Goal: Information Seeking & Learning: Learn about a topic

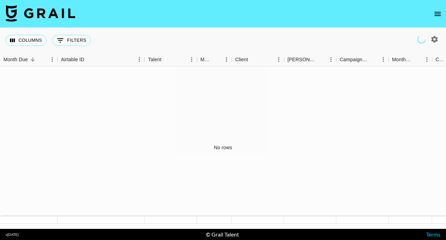
click at [435, 38] on icon "button" at bounding box center [434, 39] width 8 height 8
select select "[DATE]"
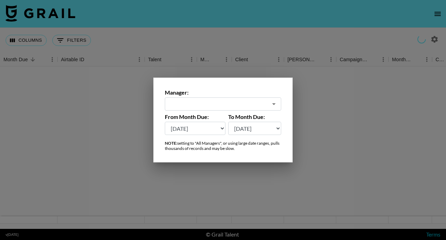
click at [232, 106] on input "text" at bounding box center [218, 104] width 99 height 8
click at [214, 119] on li "All Managers (Slow)" at bounding box center [223, 119] width 116 height 11
type input "All Managers (Slow)"
click at [218, 128] on select "[DATE] [DATE] '[DATE] May '[DATE] Mar '[DATE] Jan '[DATE] Nov '[DATE] Sep '[DAT…" at bounding box center [195, 128] width 61 height 13
click at [414, 39] on div at bounding box center [223, 120] width 446 height 240
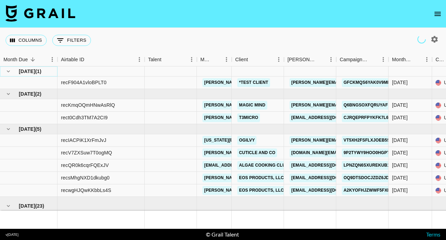
click at [8, 74] on icon "hide children" at bounding box center [8, 71] width 6 height 6
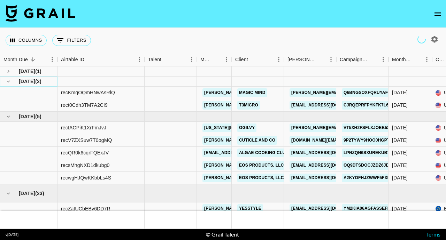
click at [9, 81] on icon "hide children" at bounding box center [8, 81] width 6 height 6
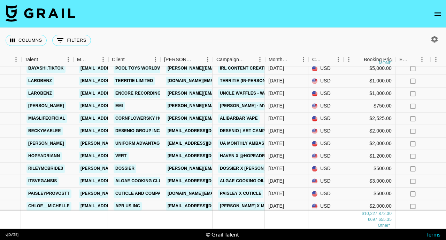
scroll to position [233, 123]
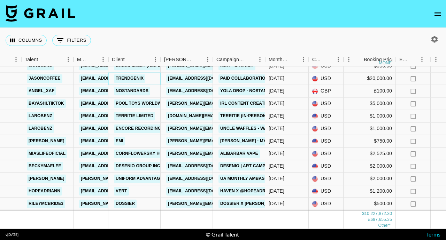
click at [130, 78] on link "TrendGenix" at bounding box center [129, 78] width 31 height 9
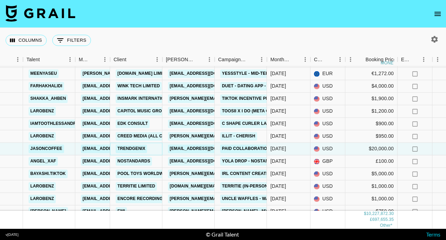
scroll to position [166, 122]
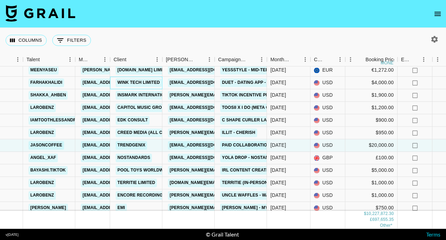
drag, startPoint x: 127, startPoint y: 100, endPoint x: 185, endPoint y: 95, distance: 58.1
click at [183, 83] on div "recP3r8nlKZ3SGpBN farhakhalidi [EMAIL_ADDRESS][DOMAIN_NAME] WINK TECH LIMITED […" at bounding box center [259, 83] width 763 height 13
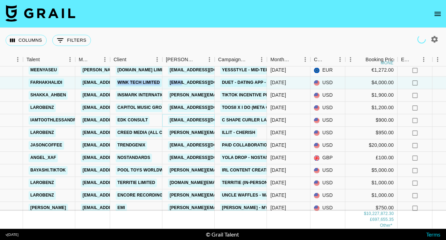
scroll to position [165, 122]
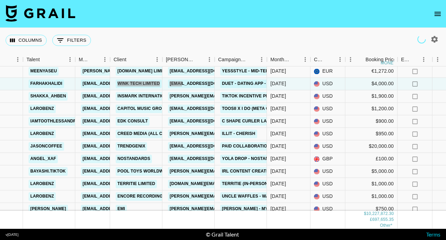
drag, startPoint x: 185, startPoint y: 95, endPoint x: 165, endPoint y: 7, distance: 90.1
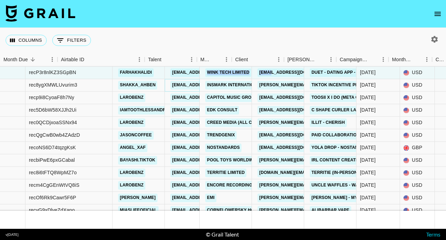
scroll to position [190, 0]
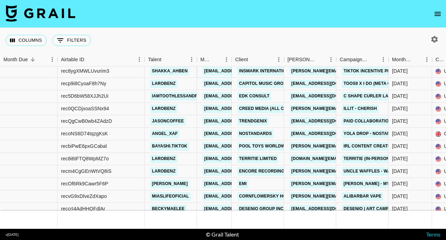
drag, startPoint x: 108, startPoint y: 93, endPoint x: 105, endPoint y: 94, distance: 3.9
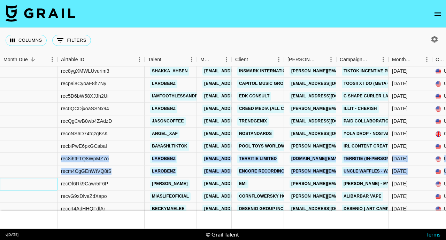
drag, startPoint x: 48, startPoint y: 190, endPoint x: 0, endPoint y: 156, distance: 58.3
click at [0, 156] on div "recZOArzfvjP5LMYY meenyaseu [PERSON_NAME][EMAIL_ADDRESS][PERSON_NAME][DOMAIN_NA…" at bounding box center [303, 147] width 606 height 238
click at [83, 126] on div "recQgCwB0wb4ZAdzD" at bounding box center [101, 121] width 87 height 13
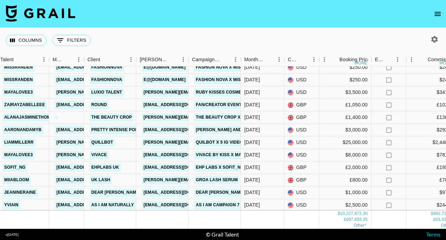
scroll to position [1054, 148]
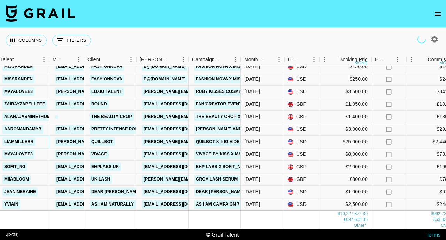
click at [18, 139] on link "liammillerr" at bounding box center [18, 142] width 33 height 9
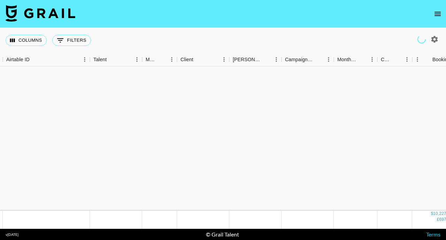
scroll to position [0, 55]
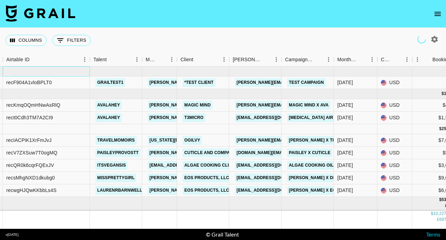
click at [10, 74] on div at bounding box center [46, 72] width 87 height 10
click at [10, 96] on div at bounding box center [46, 94] width 87 height 10
click at [9, 129] on div at bounding box center [46, 129] width 87 height 10
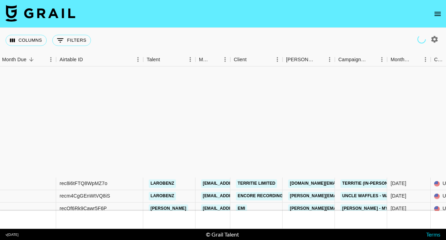
scroll to position [397, 1]
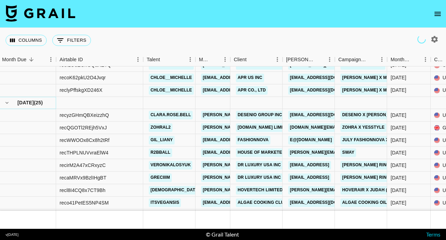
click at [7, 104] on icon "hide children" at bounding box center [7, 103] width 6 height 6
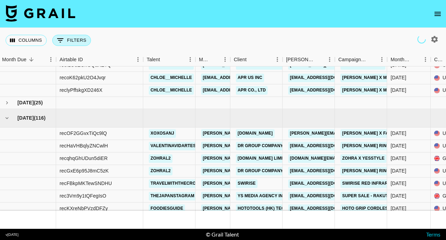
click at [71, 38] on button "0 Filters" at bounding box center [71, 40] width 39 height 11
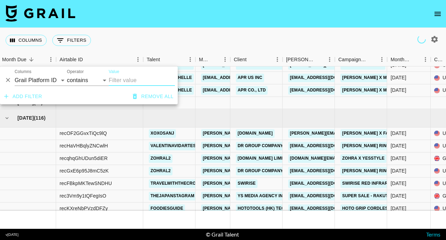
click at [437, 40] on icon "button" at bounding box center [435, 39] width 7 height 7
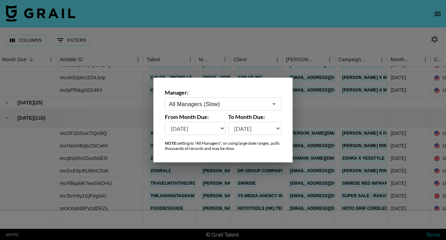
click at [223, 128] on select "[DATE] [DATE] '[DATE] May '[DATE] Mar '[DATE] Jan '[DATE] Nov '[DATE] Sep '[DAT…" at bounding box center [195, 128] width 61 height 13
select select "[DATE]"
click at [277, 128] on select "[DATE] [DATE] '[DATE] May '[DATE] Mar '[DATE] Jan '[DATE] Nov '[DATE] Sep '[DAT…" at bounding box center [254, 128] width 53 height 13
click at [278, 130] on select "[DATE] [DATE] '[DATE] May '[DATE] Mar '[DATE] Jan '[DATE] Nov '[DATE] Sep '[DAT…" at bounding box center [254, 128] width 53 height 13
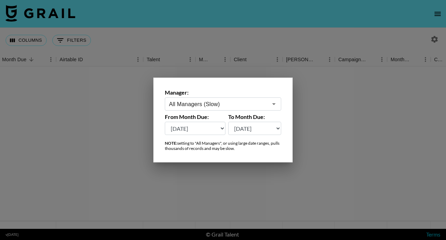
scroll to position [0, 1]
click at [278, 128] on select "[DATE] [DATE] '[DATE] May '[DATE] Mar '[DATE] Jan '[DATE] Nov '[DATE] Sep '[DAT…" at bounding box center [254, 128] width 53 height 13
select select "[DATE]"
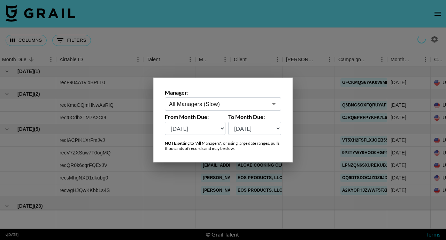
click at [387, 36] on div at bounding box center [223, 120] width 446 height 240
click at [387, 36] on div "Columns 0 Filters + Booking" at bounding box center [223, 40] width 446 height 25
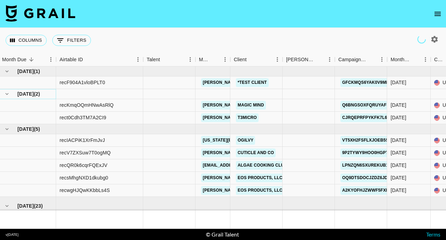
click at [7, 96] on icon "hide children" at bounding box center [7, 94] width 6 height 6
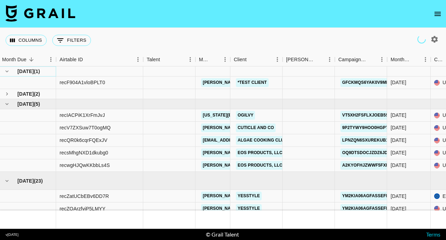
click at [6, 72] on icon "hide children" at bounding box center [7, 71] width 6 height 6
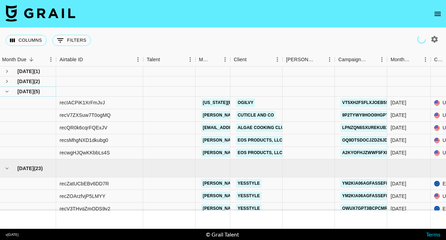
click at [8, 92] on icon "hide children" at bounding box center [7, 92] width 6 height 6
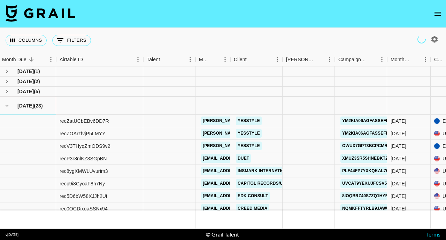
click at [8, 107] on icon "hide children" at bounding box center [7, 106] width 6 height 6
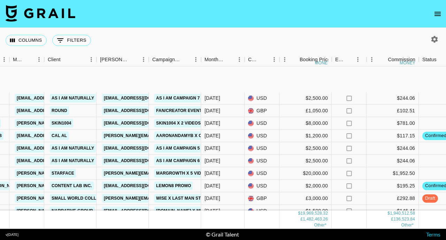
scroll to position [1212, 188]
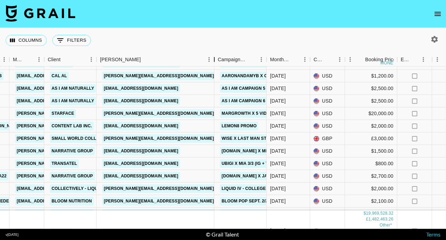
drag, startPoint x: 149, startPoint y: 63, endPoint x: 214, endPoint y: 66, distance: 65.6
click at [214, 66] on div "Month Due Airtable ID Talent Manager Client [PERSON_NAME] Campaign (Type) Month…" at bounding box center [223, 141] width 446 height 176
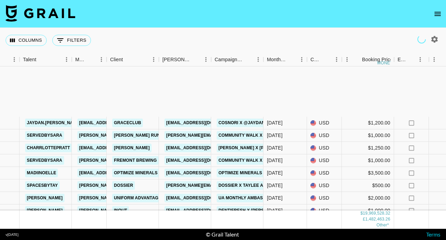
scroll to position [1438, 125]
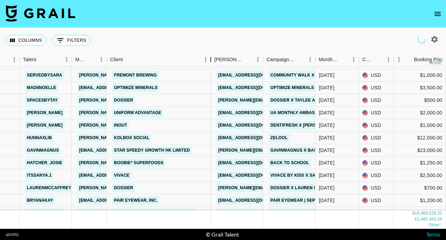
drag, startPoint x: 161, startPoint y: 62, endPoint x: 213, endPoint y: 69, distance: 52.5
click at [213, 69] on div "Month Due Airtable ID Talent Manager Client [PERSON_NAME] Campaign (Type) Month…" at bounding box center [223, 141] width 446 height 176
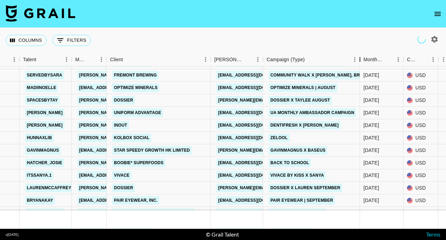
drag, startPoint x: 317, startPoint y: 60, endPoint x: 362, endPoint y: 63, distance: 44.7
click at [362, 63] on div "Campaign (Type)" at bounding box center [360, 60] width 8 height 14
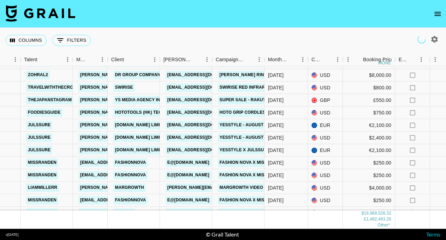
scroll to position [747, 124]
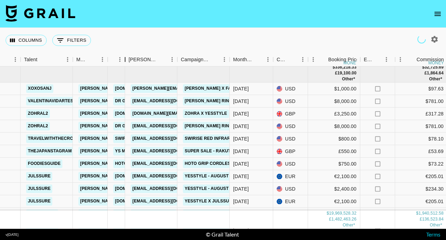
drag, startPoint x: 160, startPoint y: 61, endPoint x: 0, endPoint y: 199, distance: 211.5
click at [0, 199] on div "Month Due Airtable ID Talent Manager Client [PERSON_NAME] Campaign (Type) Month…" at bounding box center [223, 141] width 446 height 176
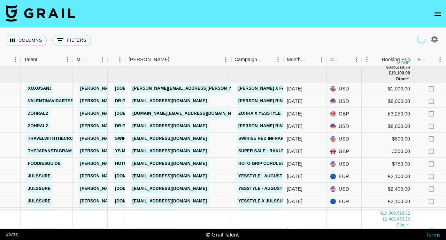
drag, startPoint x: 178, startPoint y: 63, endPoint x: 231, endPoint y: 61, distance: 53.7
click at [231, 61] on div "Booker" at bounding box center [231, 60] width 8 height 14
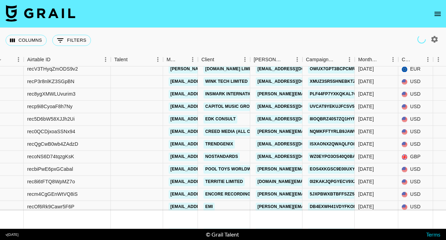
scroll to position [178, 34]
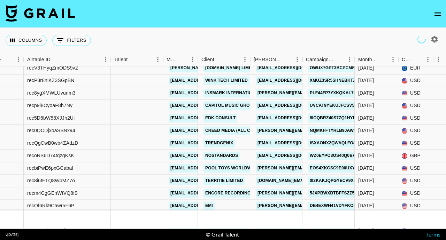
click at [204, 64] on div "Client" at bounding box center [207, 60] width 13 height 14
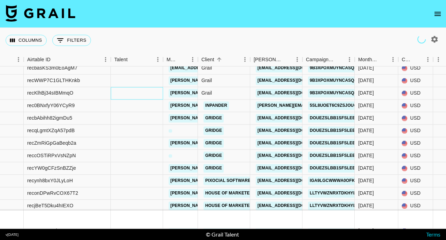
click at [142, 93] on div at bounding box center [137, 93] width 52 height 13
click at [176, 61] on div "Manager" at bounding box center [172, 60] width 11 height 14
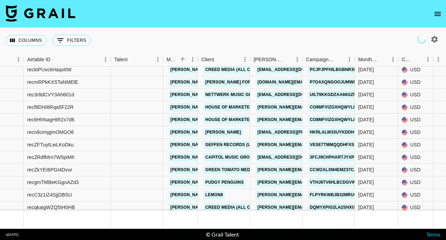
click at [437, 42] on icon "button" at bounding box center [434, 39] width 8 height 8
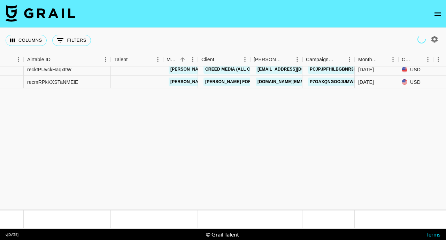
scroll to position [0, 34]
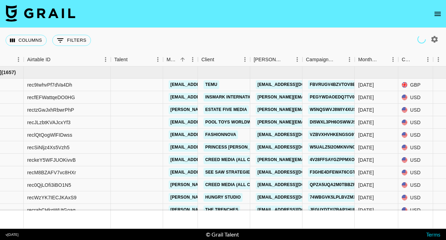
click at [75, 42] on button "0 Filters" at bounding box center [71, 40] width 39 height 11
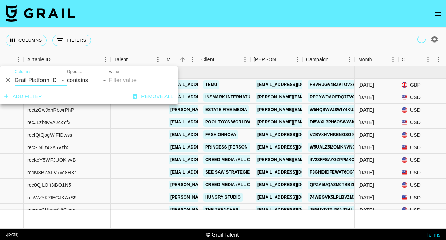
select select "managerIds"
select select "is"
click at [74, 81] on select "is is not is any of is not any of" at bounding box center [88, 80] width 42 height 11
click at [130, 80] on input "Value" at bounding box center [156, 80] width 94 height 11
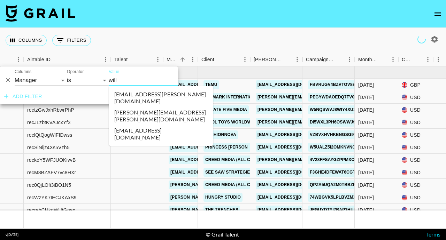
click at [132, 125] on li "[EMAIL_ADDRESS][DOMAIN_NAME]" at bounding box center [161, 134] width 105 height 18
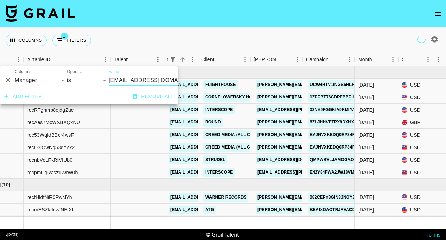
type input "[EMAIL_ADDRESS][DOMAIN_NAME]"
click at [148, 42] on div "Columns 1 Filters + Booking" at bounding box center [223, 40] width 446 height 25
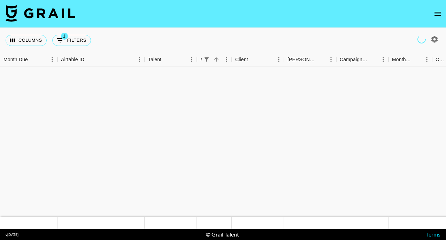
scroll to position [990, 0]
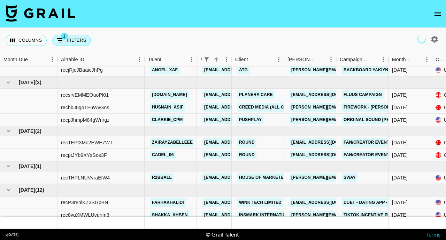
click at [70, 42] on button "1 Filters" at bounding box center [71, 40] width 39 height 11
select select "managerIds"
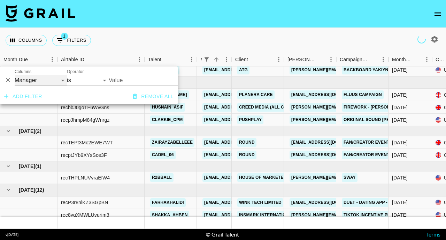
click at [43, 81] on select "Grail Platform ID Airtable ID Talent Manager Client [PERSON_NAME] Campaign (Typ…" at bounding box center [41, 80] width 52 height 11
type input "[EMAIL_ADDRESS][DOMAIN_NAME]"
select select "clientId"
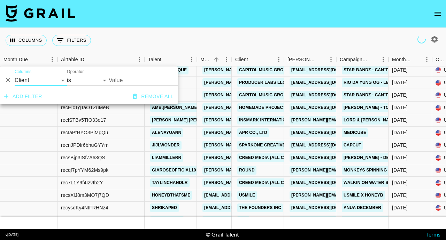
click at [136, 80] on input "Value" at bounding box center [156, 80] width 94 height 11
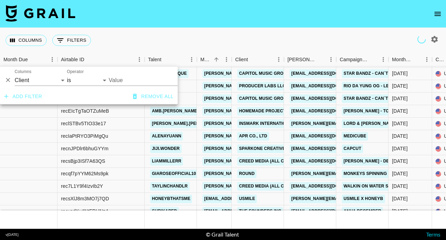
click at [135, 80] on input "Value" at bounding box center [156, 80] width 94 height 11
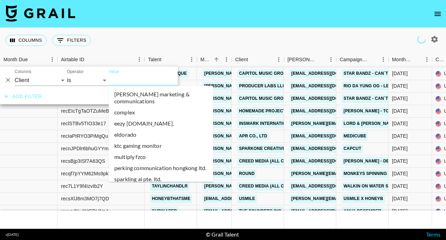
paste input "[DOMAIN_NAME]."
type input "[DOMAIN_NAME]."
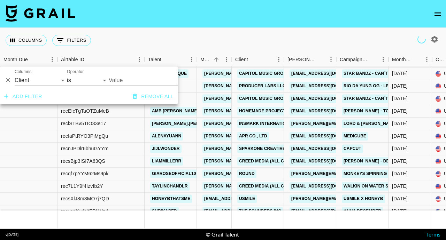
click at [138, 84] on input "Value" at bounding box center [156, 80] width 94 height 11
click at [148, 84] on input "Value" at bounding box center [156, 80] width 94 height 11
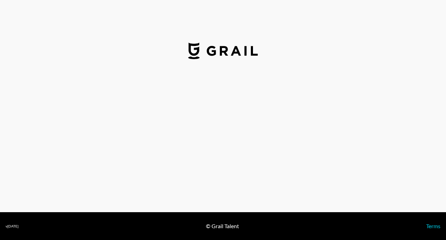
select select "USD"
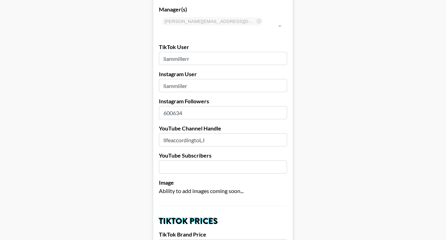
scroll to position [49, 0]
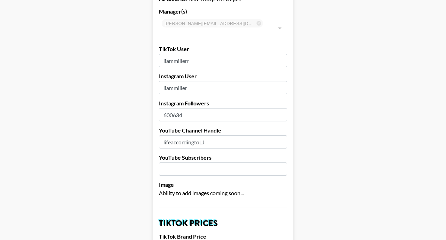
click at [213, 136] on input "lifeaccordingtoLJ" at bounding box center [223, 142] width 128 height 13
